Goal: Information Seeking & Learning: Check status

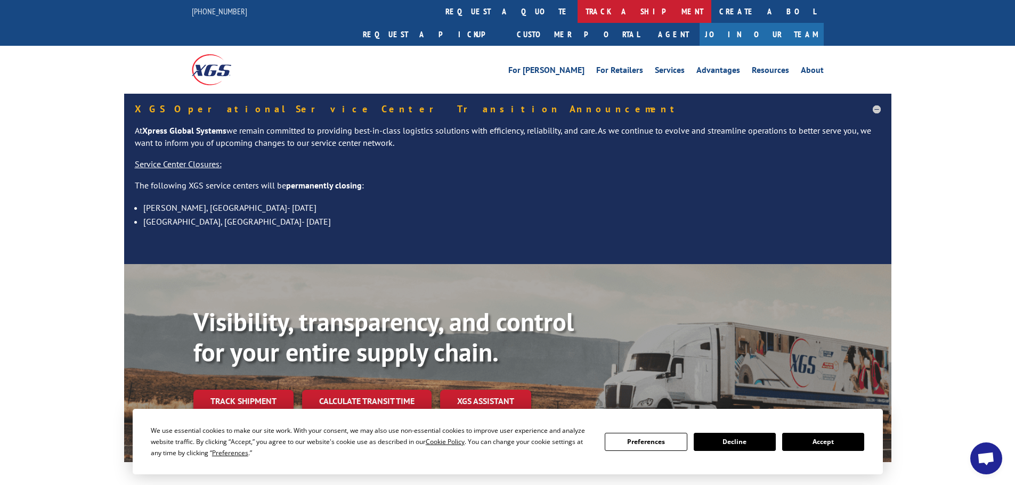
click at [577, 9] on link "track a shipment" at bounding box center [644, 11] width 134 height 23
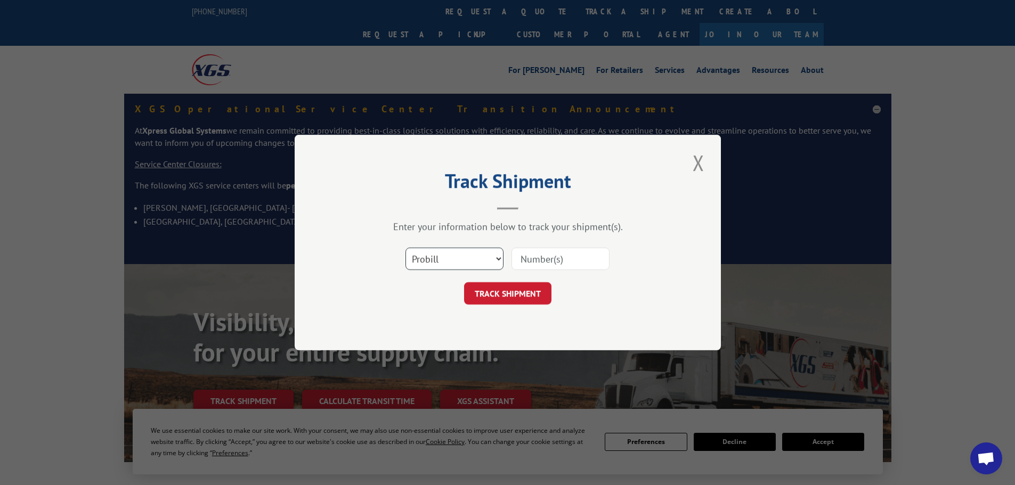
click at [496, 261] on select "Select category... Probill BOL PO" at bounding box center [454, 259] width 98 height 22
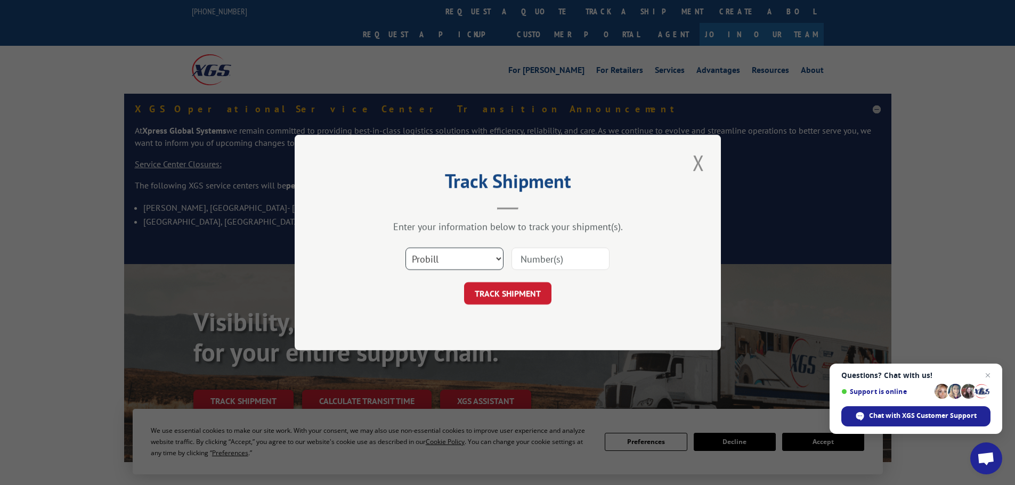
select select "bol"
click at [405, 248] on select "Select category... Probill BOL PO" at bounding box center [454, 259] width 98 height 22
click at [529, 257] on input at bounding box center [560, 259] width 98 height 22
type input "426376"
click at [464, 282] on button "TRACK SHIPMENT" at bounding box center [507, 293] width 87 height 22
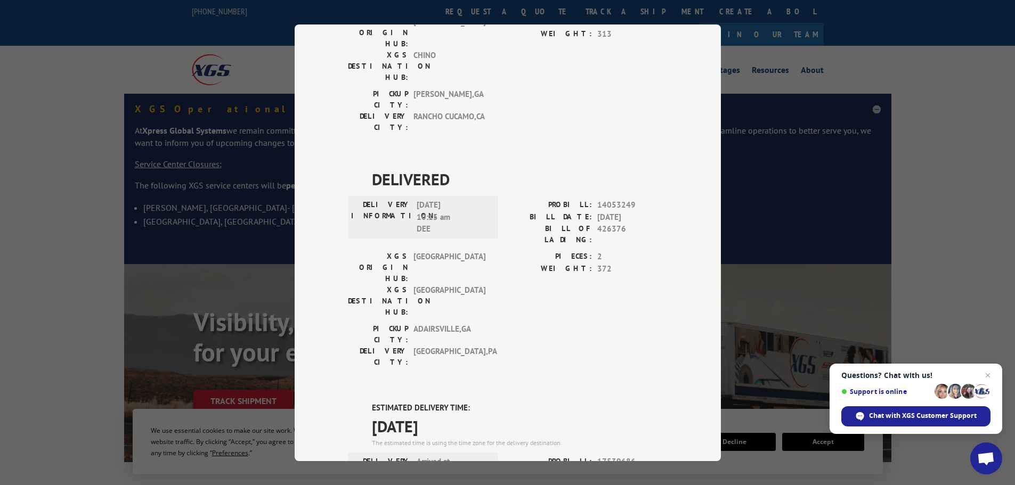
scroll to position [884, 0]
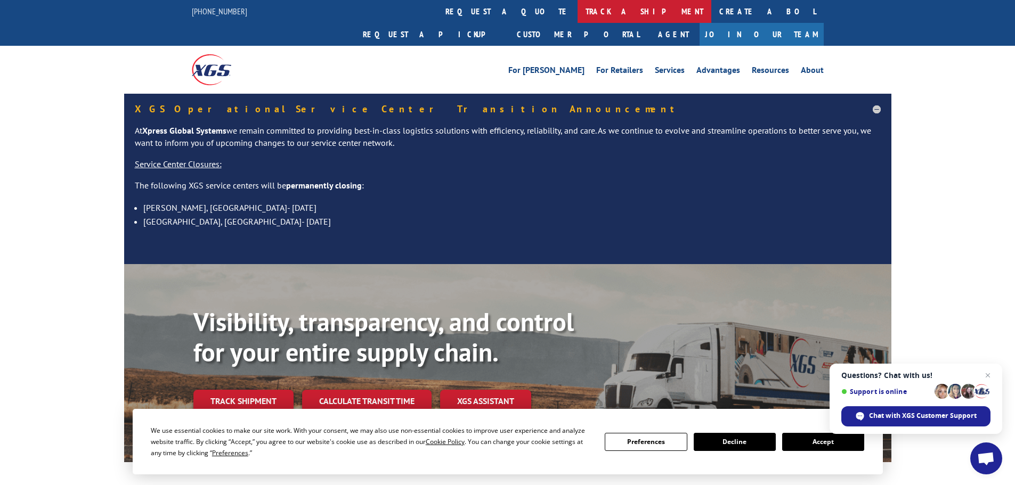
drag, startPoint x: 482, startPoint y: 10, endPoint x: 463, endPoint y: 34, distance: 30.3
click at [577, 10] on link "track a shipment" at bounding box center [644, 11] width 134 height 23
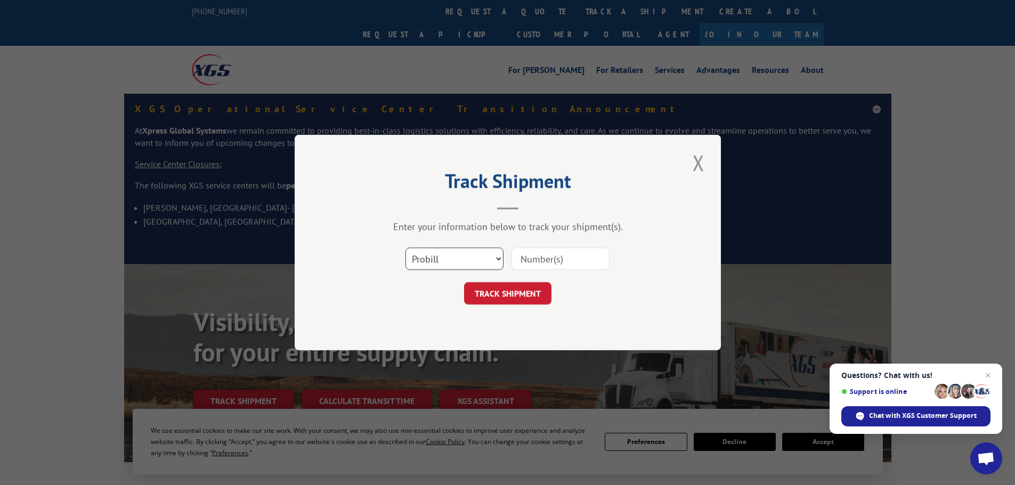
click at [496, 261] on select "Select category... Probill BOL PO" at bounding box center [454, 259] width 98 height 22
select select "bol"
click at [405, 248] on select "Select category... Probill BOL PO" at bounding box center [454, 259] width 98 height 22
click at [525, 256] on input at bounding box center [560, 259] width 98 height 22
type input "428846"
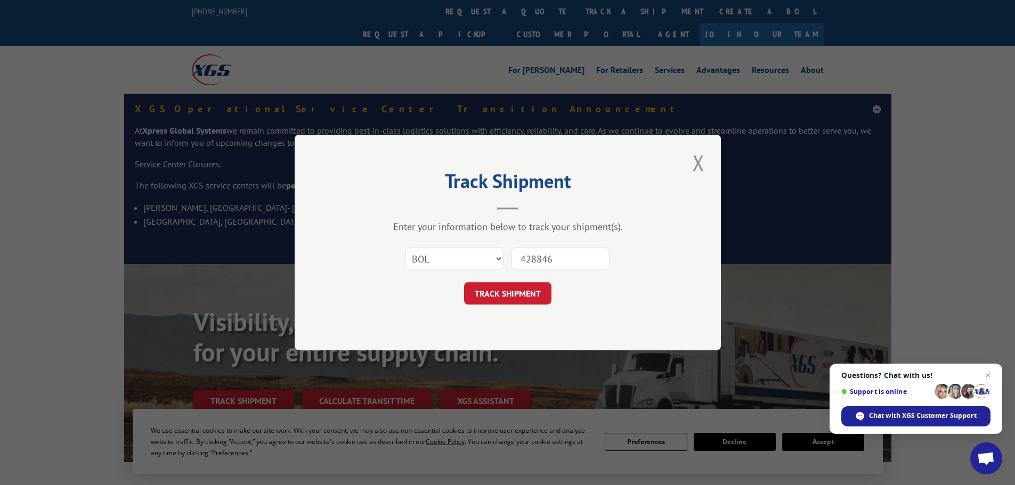
click button "TRACK SHIPMENT" at bounding box center [507, 293] width 87 height 22
